Goal: Transaction & Acquisition: Purchase product/service

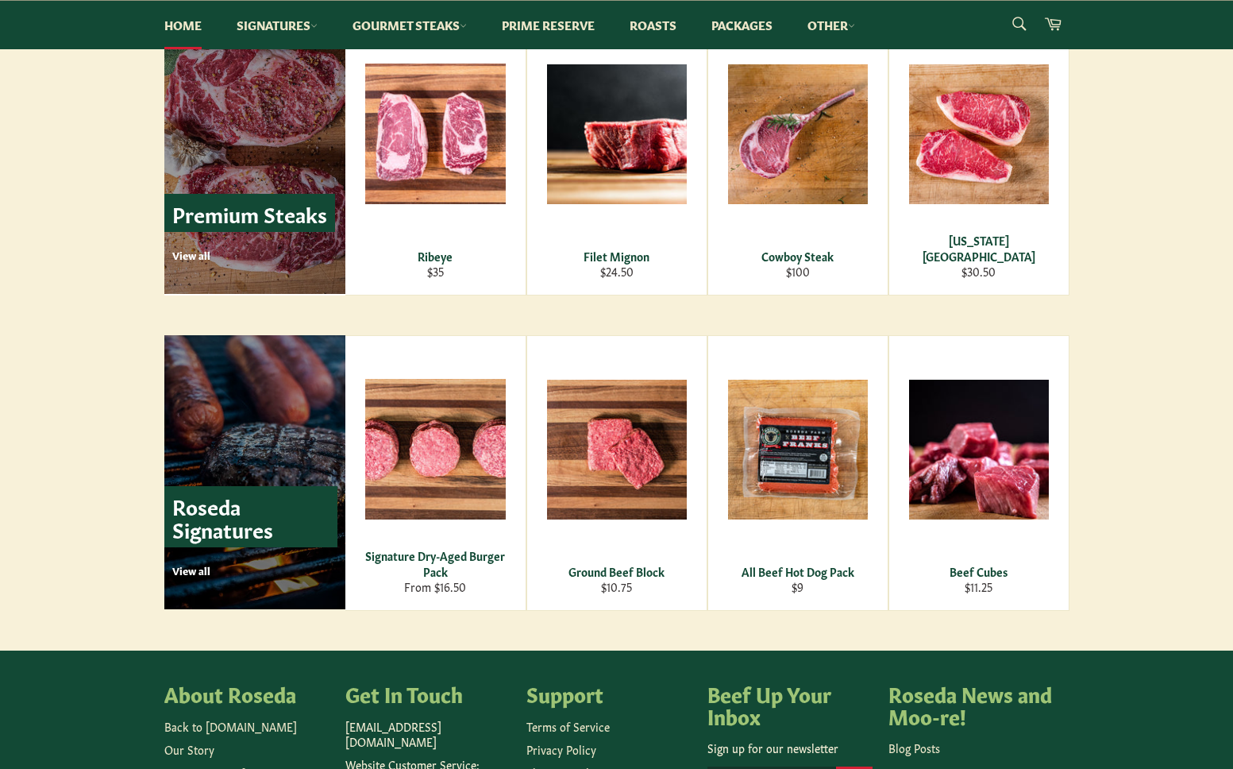
scroll to position [2138, 0]
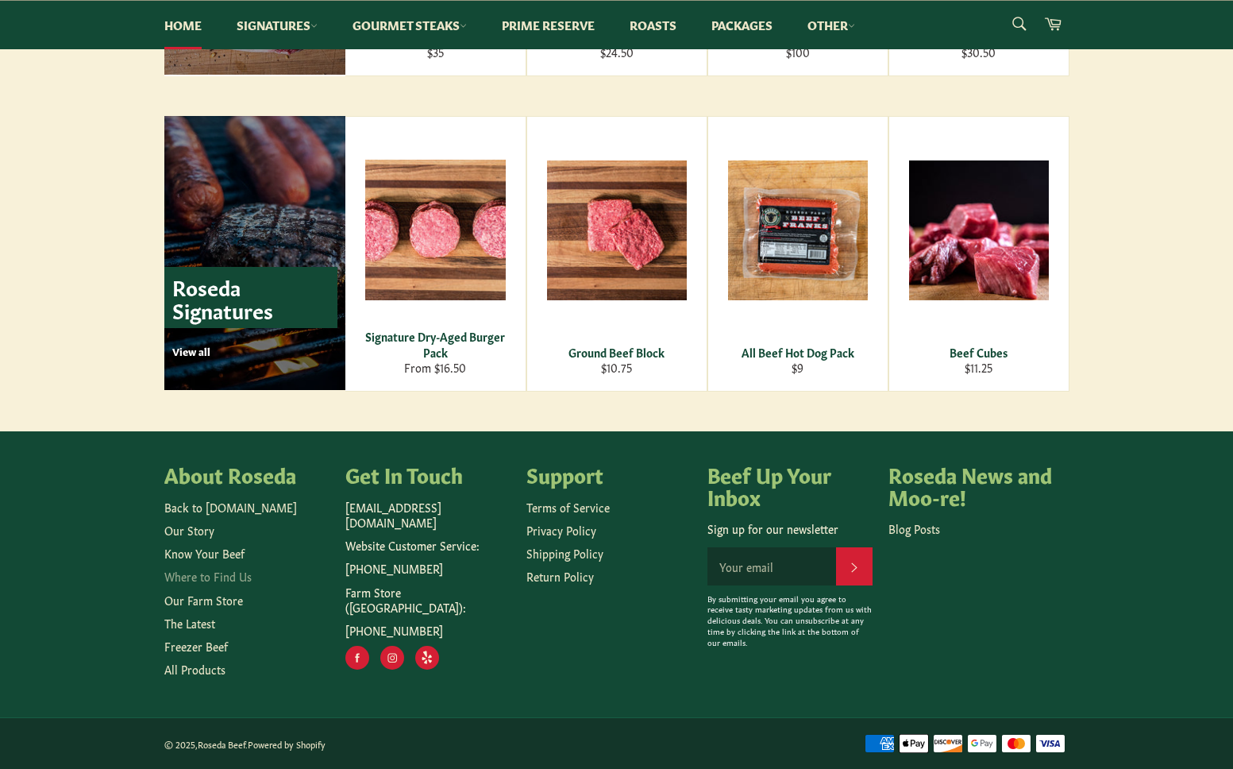
click at [214, 574] on link "Where to Find Us" at bounding box center [207, 576] width 87 height 16
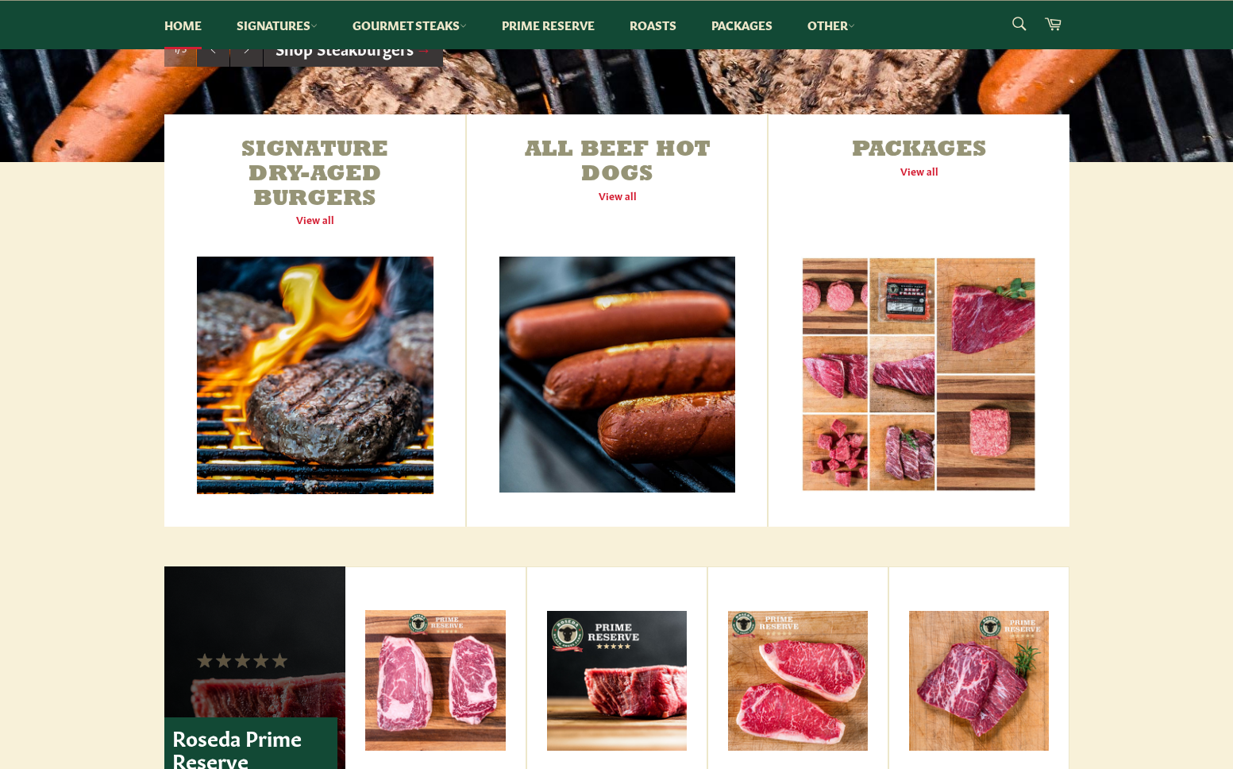
scroll to position [444, 0]
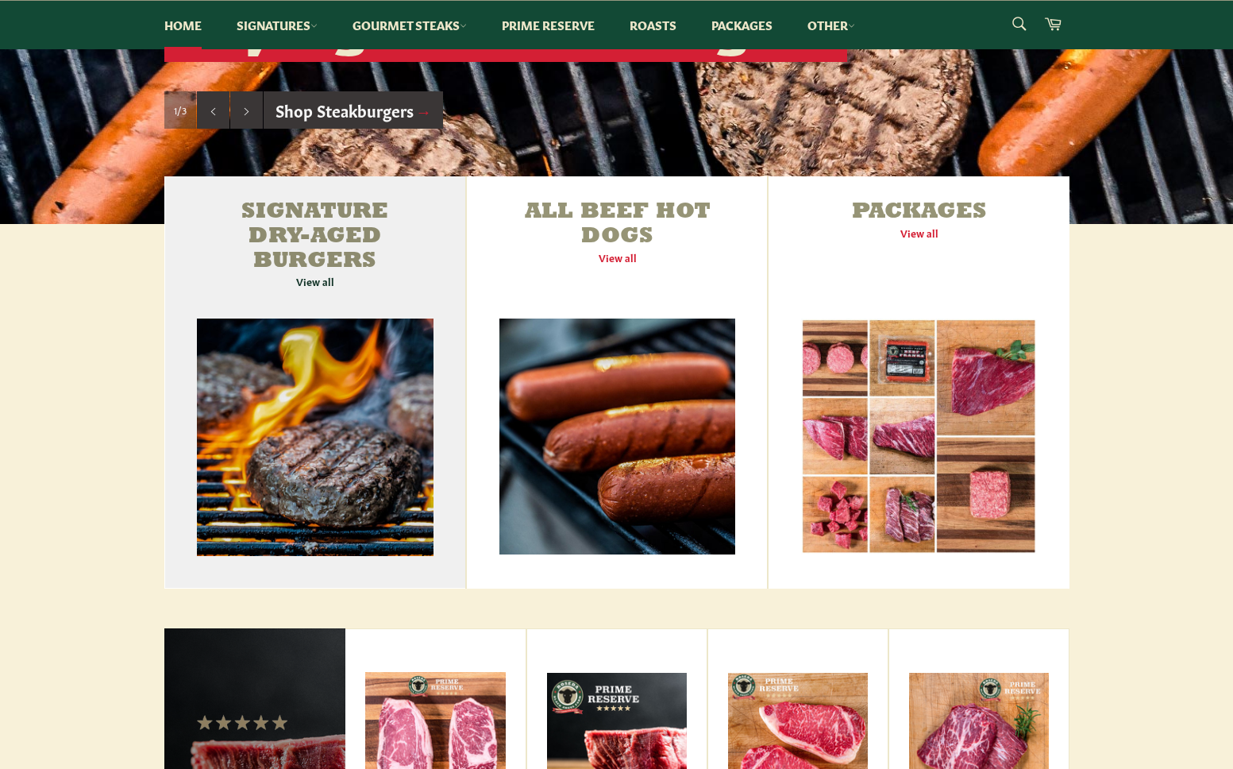
click at [323, 276] on link "Signature Dry-Aged Burgers View all" at bounding box center [315, 382] width 302 height 412
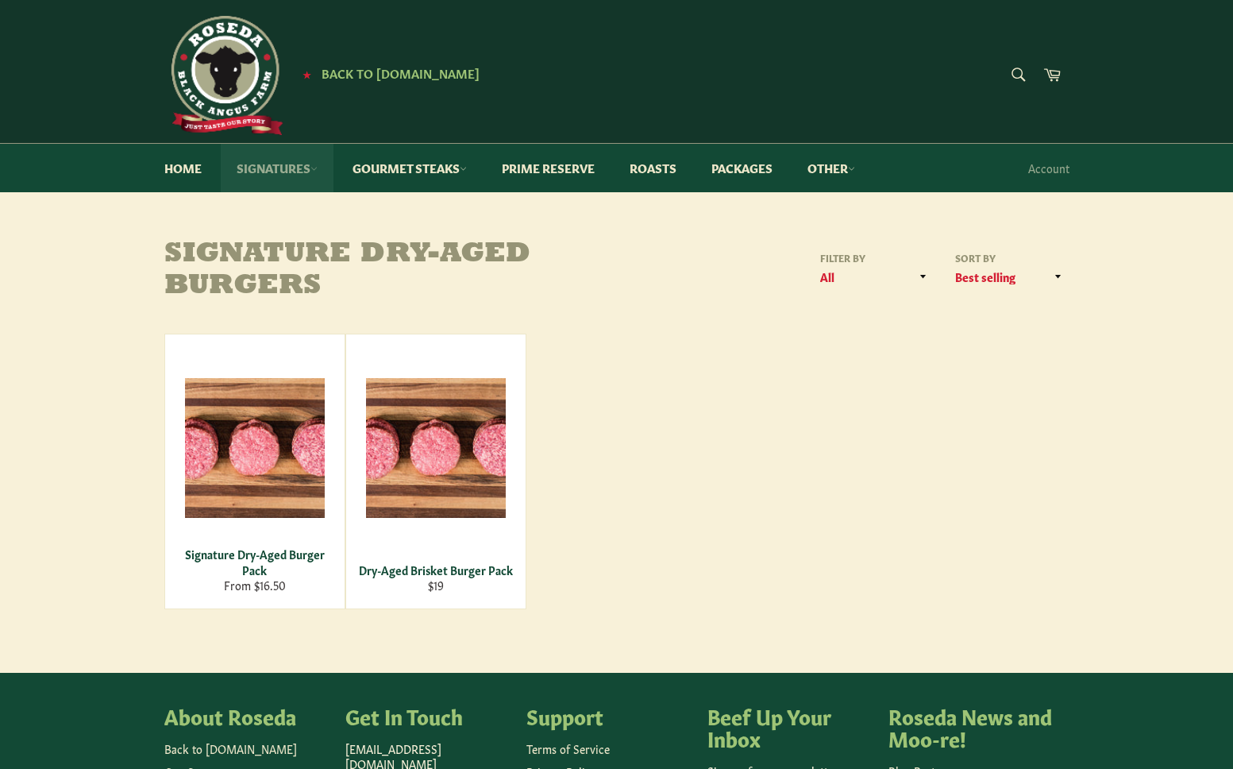
click at [312, 168] on link "Signatures" at bounding box center [277, 168] width 113 height 48
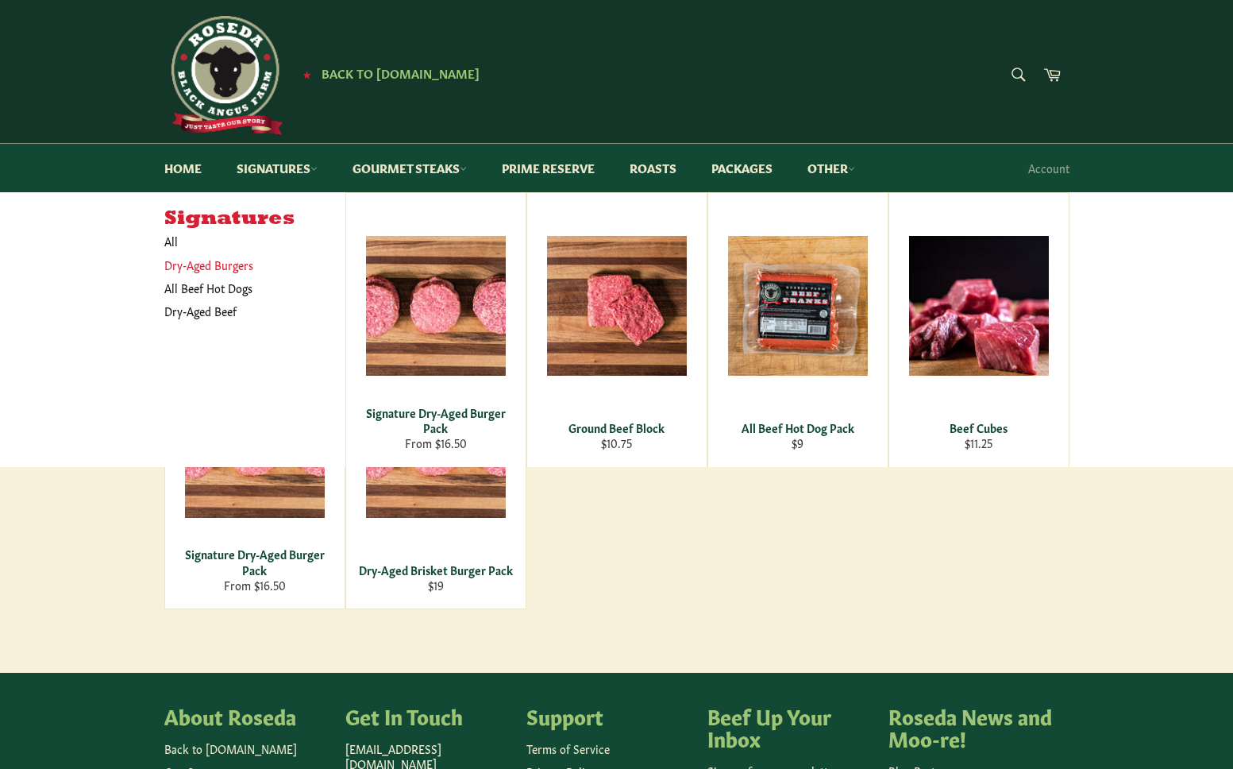
click at [215, 267] on link "Dry-Aged Burgers" at bounding box center [242, 264] width 173 height 23
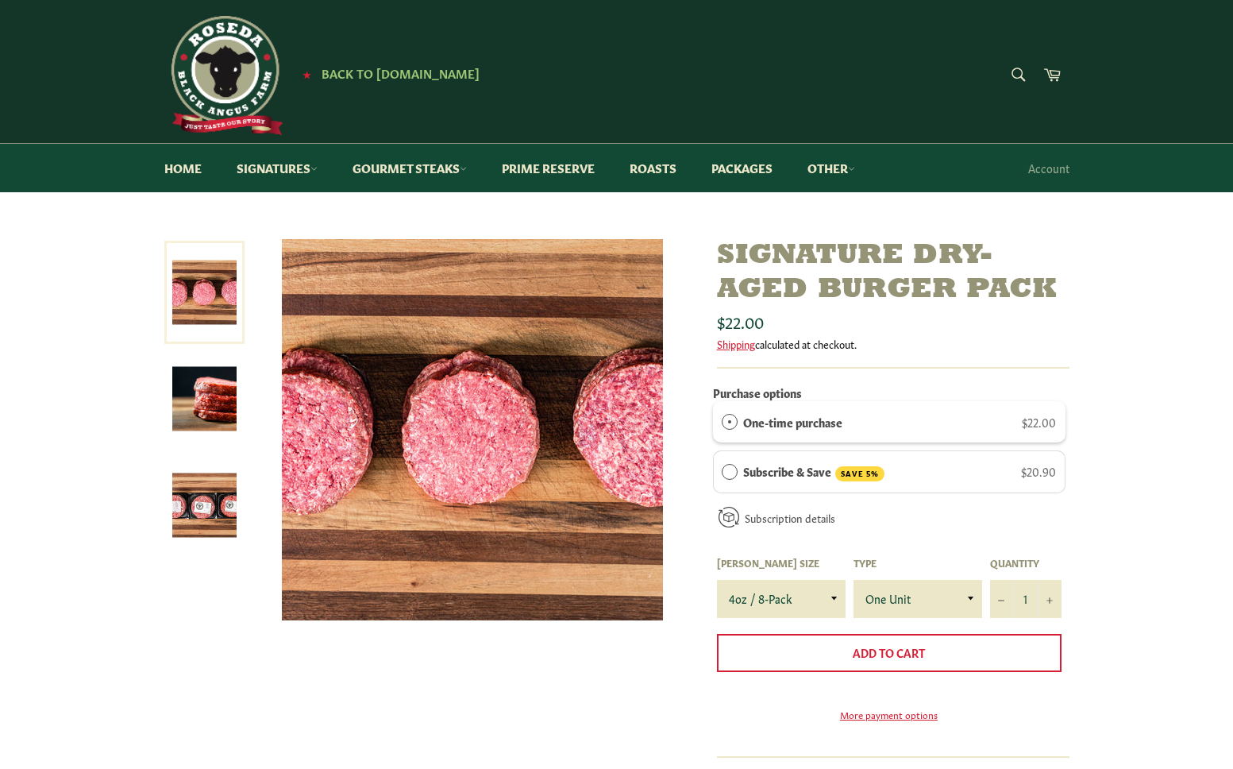
click at [210, 515] on img at bounding box center [204, 505] width 64 height 64
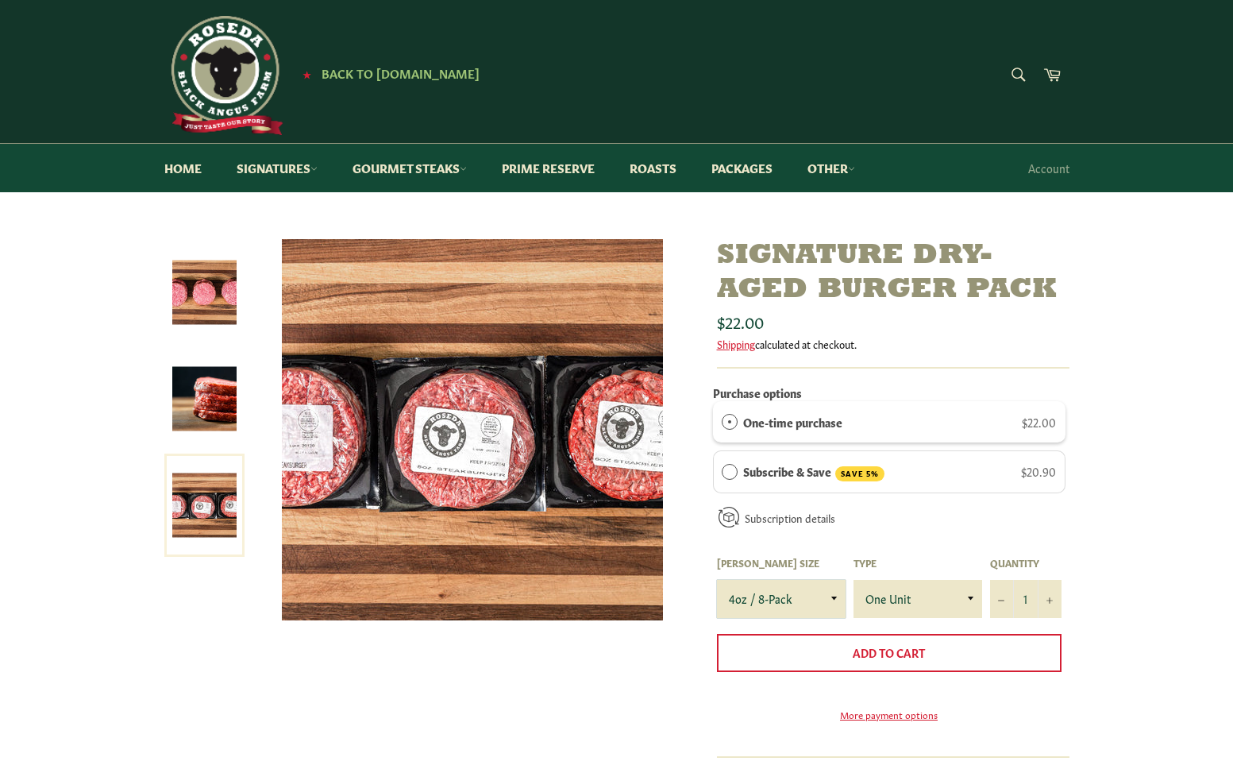
click at [831, 599] on select "4oz / 8-Pack 6oz / 4-Pack 8oz / 4-Pack" at bounding box center [781, 599] width 129 height 38
select select "8oz / 4-Pack"
click at [717, 580] on select "4oz / 8-Pack 6oz / 4-Pack 8oz / 4-Pack" at bounding box center [781, 599] width 129 height 38
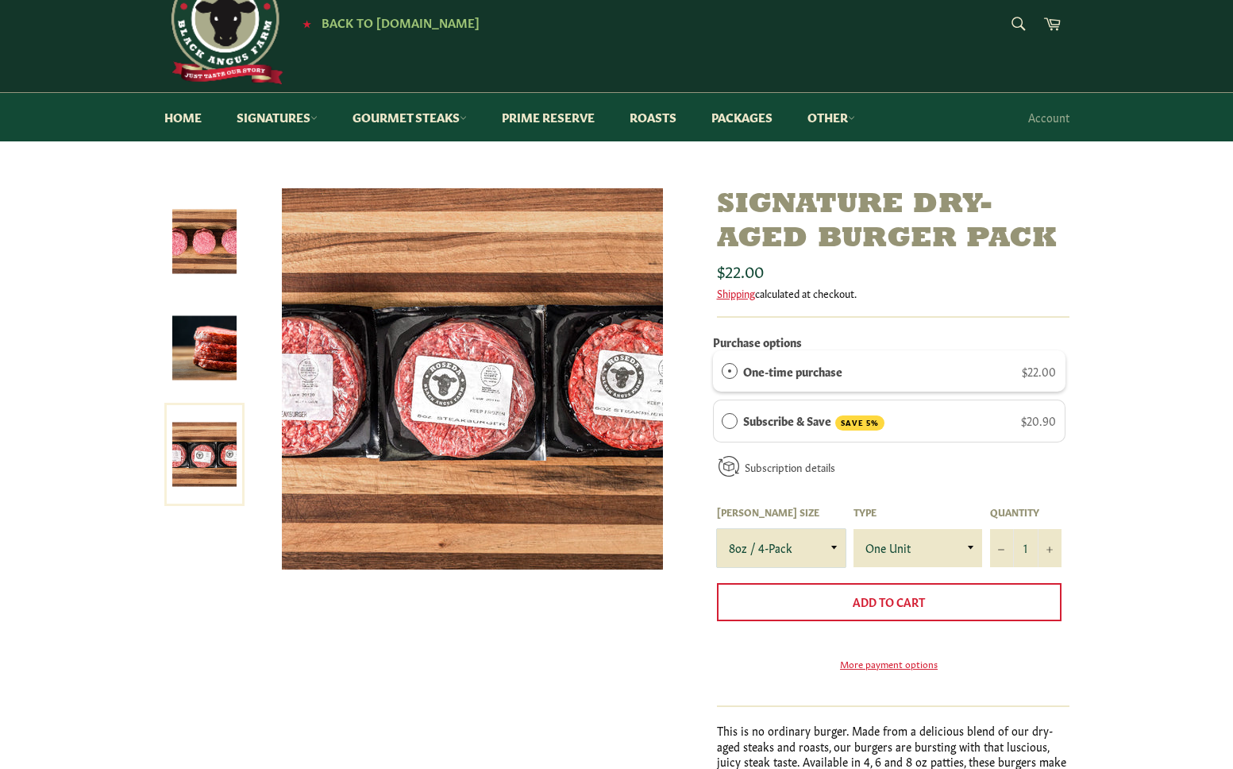
scroll to position [53, 0]
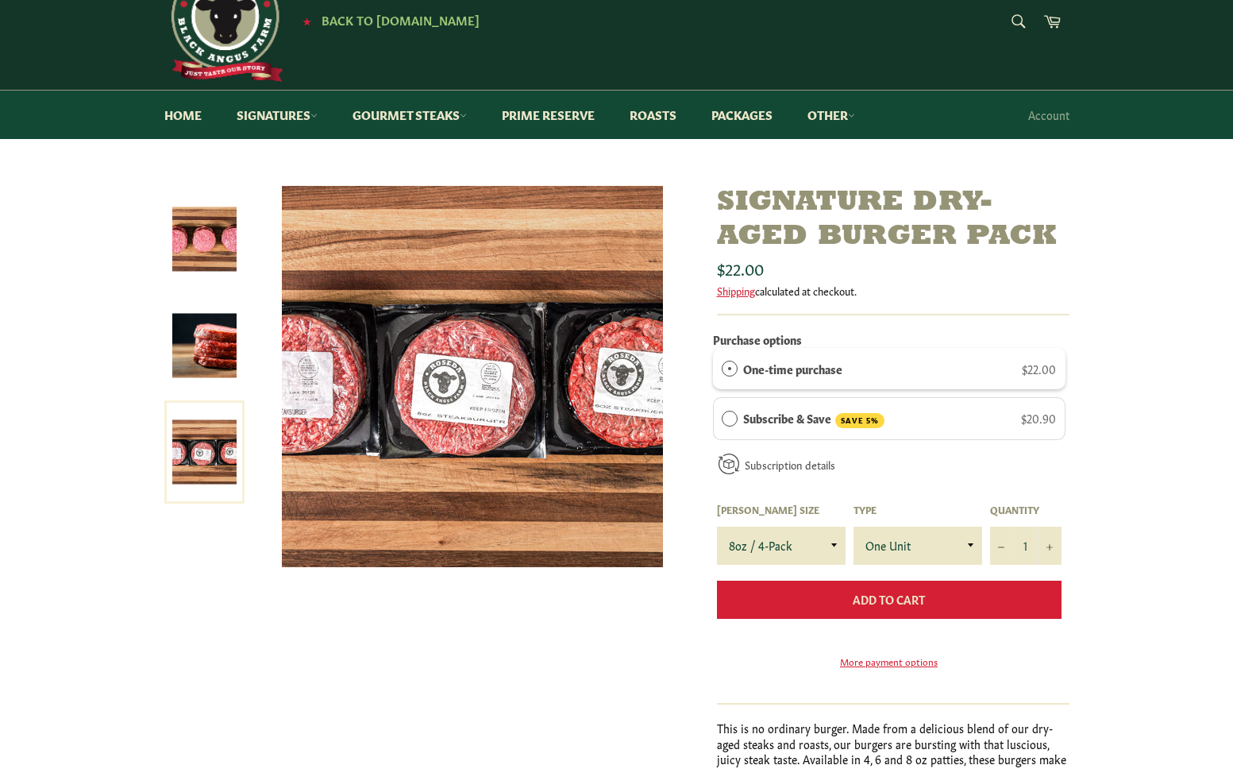
click at [924, 597] on span "Add to Cart" at bounding box center [889, 599] width 72 height 16
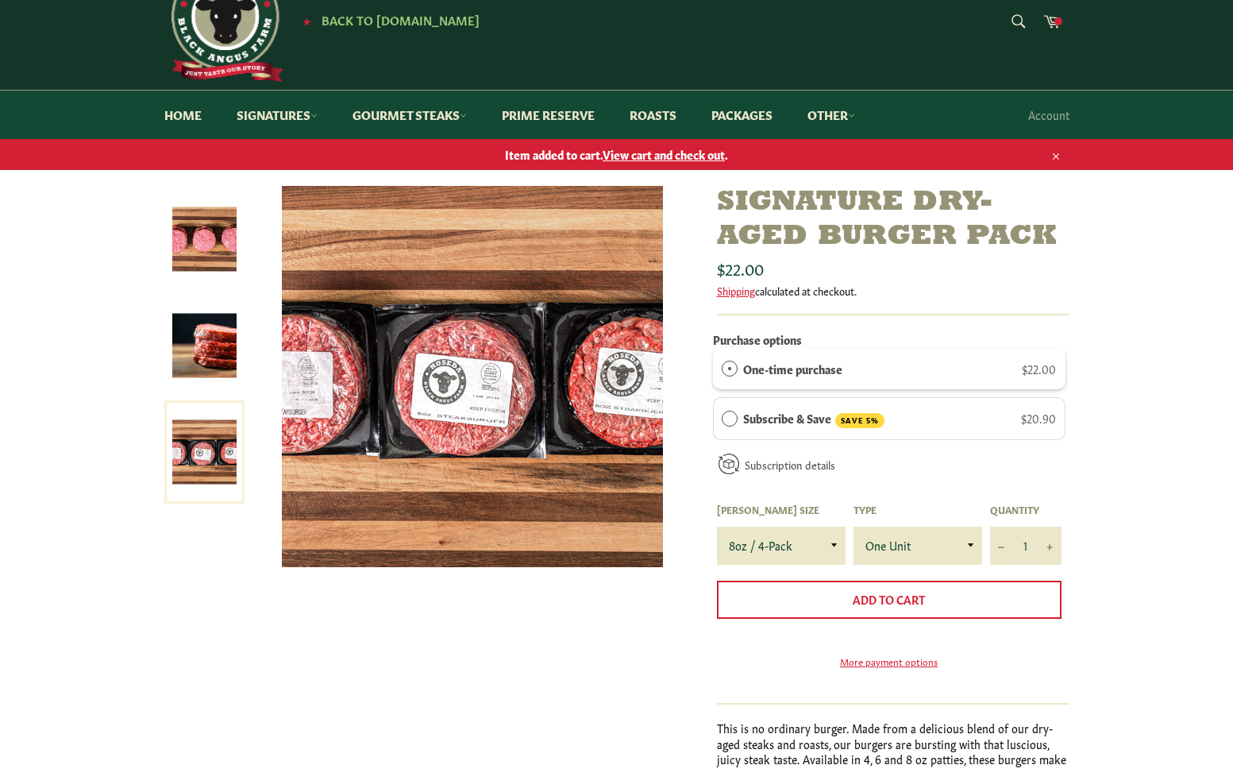
click at [639, 152] on span "View cart and check out" at bounding box center [664, 154] width 122 height 16
